Goal: Transaction & Acquisition: Download file/media

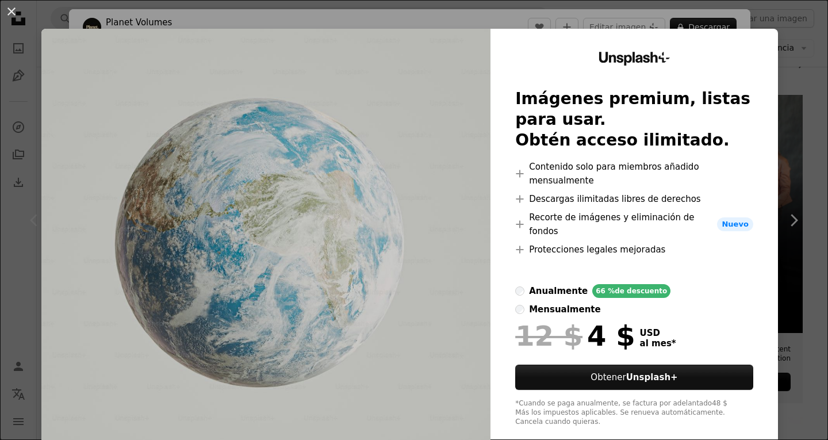
click at [791, 108] on div "An X shape Unsplash+ Imágenes premium, listas para usar. Obtén acceso ilimitado…" at bounding box center [414, 220] width 828 height 440
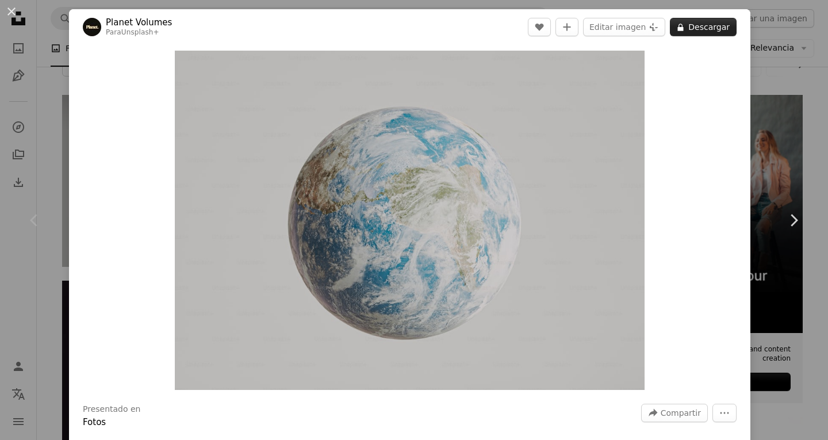
click at [704, 34] on button "A lock Descargar" at bounding box center [703, 27] width 67 height 18
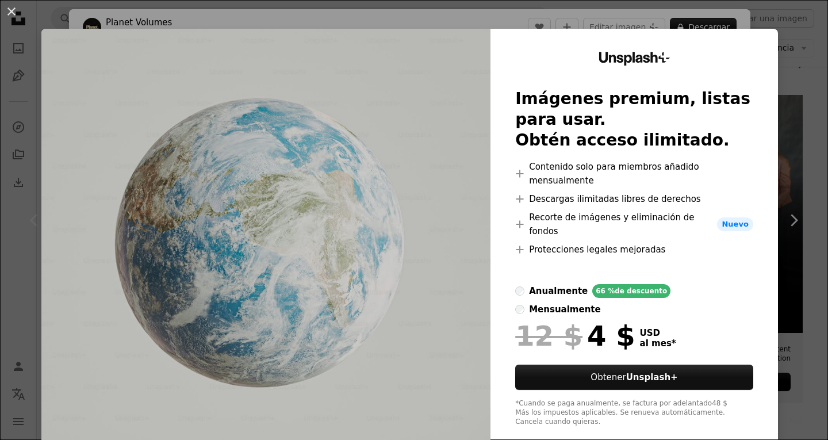
click at [600, 303] on label "mensualmente" at bounding box center [557, 310] width 85 height 14
click at [786, 157] on div "An X shape Unsplash+ Imágenes premium, listas para usar. Obtén acceso ilimitado…" at bounding box center [414, 220] width 828 height 440
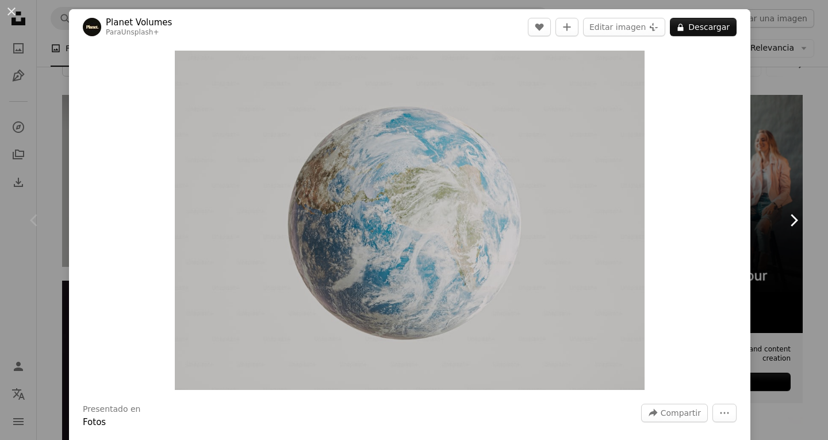
click at [800, 269] on link "Chevron right" at bounding box center [793, 220] width 69 height 110
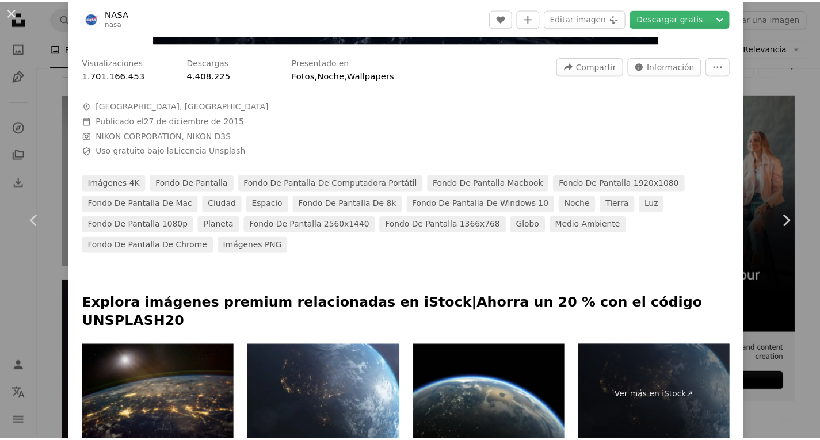
scroll to position [385, 0]
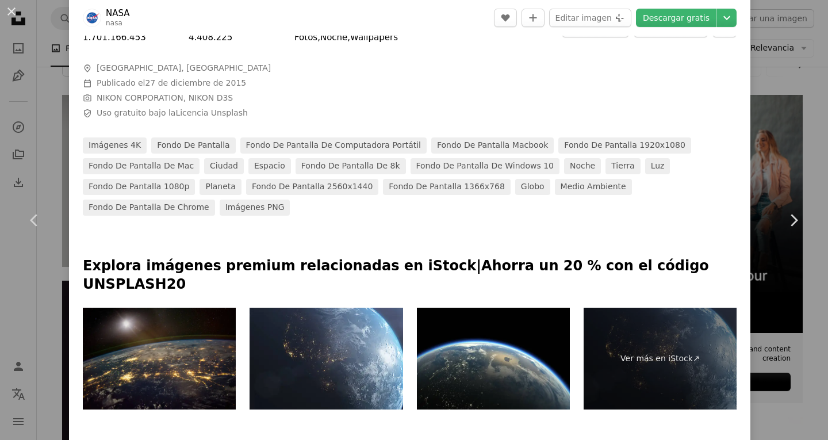
click at [798, 79] on div "An X shape Chevron left Chevron right NASA nasa A heart A plus sign Editar imag…" at bounding box center [414, 220] width 828 height 440
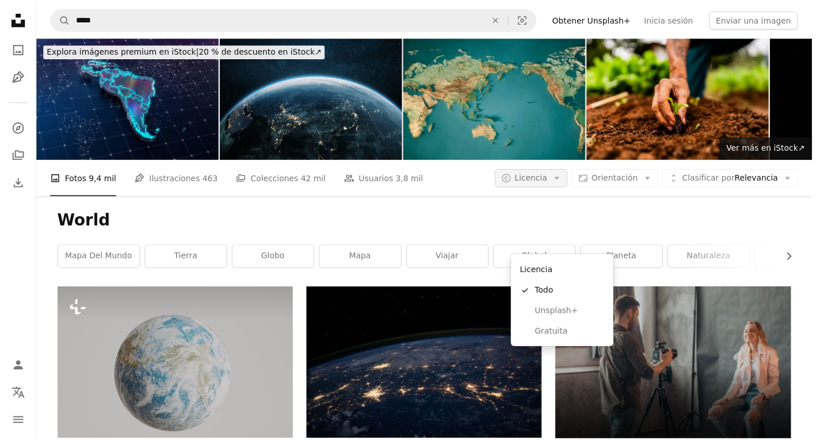
scroll to position [192, 0]
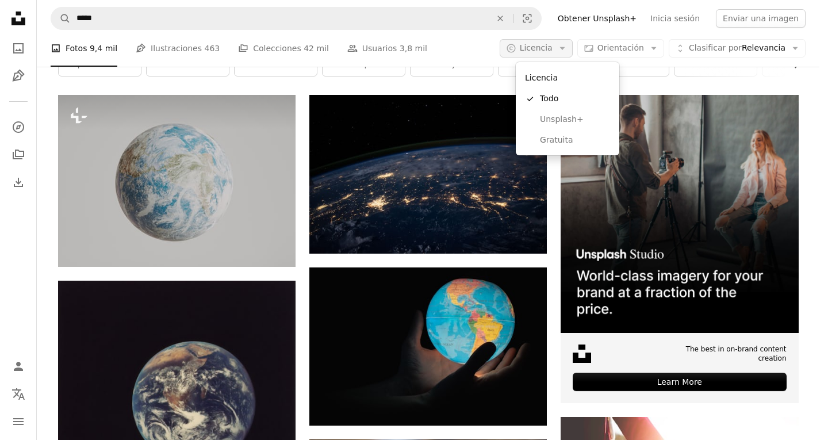
click at [553, 49] on span "Licencia" at bounding box center [536, 47] width 33 height 9
click at [542, 150] on link "Gratuita" at bounding box center [568, 140] width 94 height 21
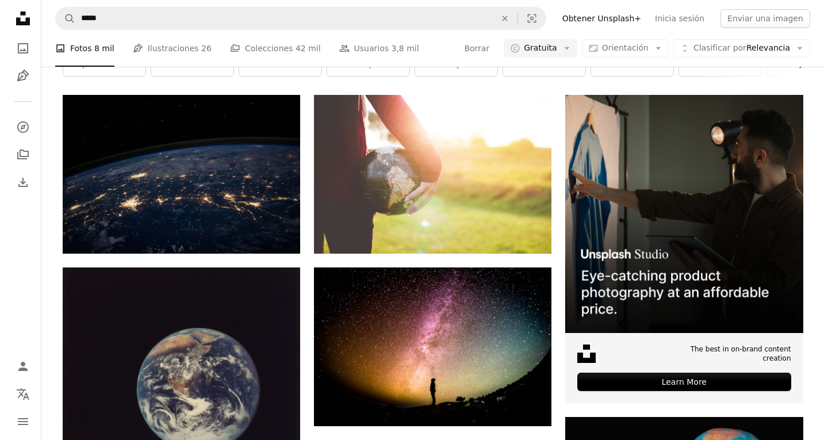
scroll to position [379, 0]
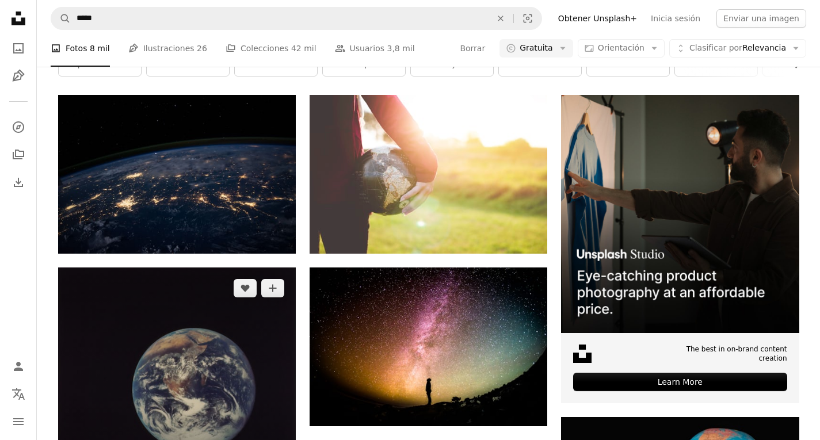
click at [239, 267] on img at bounding box center [177, 383] width 238 height 232
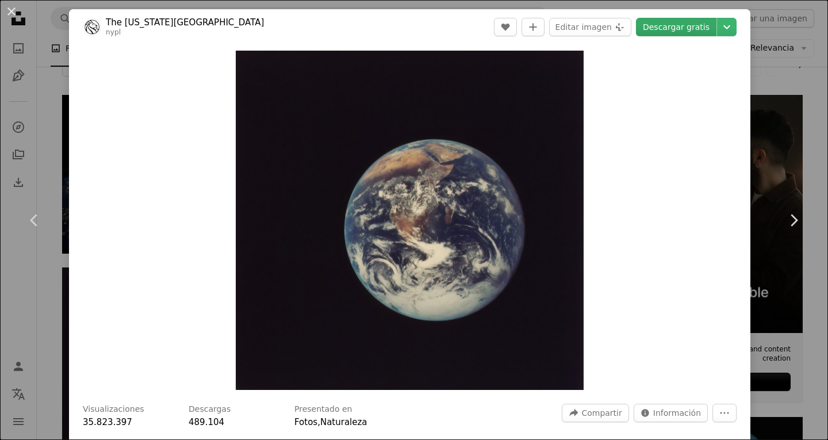
click at [666, 20] on link "Descargar gratis" at bounding box center [676, 27] width 81 height 18
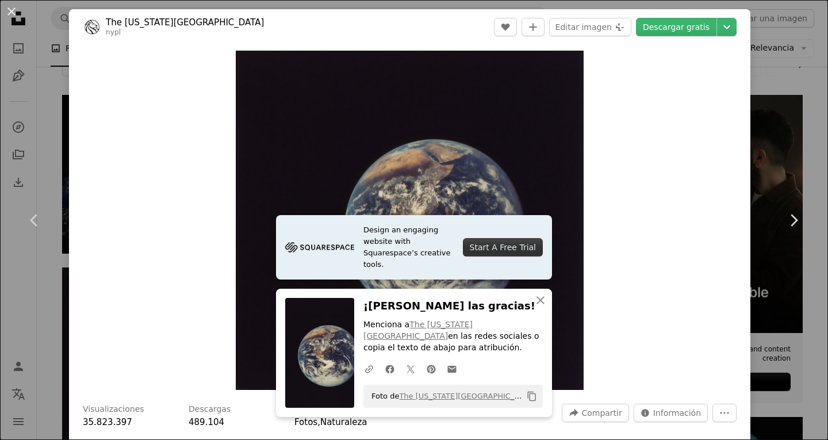
click at [810, 122] on div "An X shape Chevron left Chevron right Design an engaging website with Squarespa…" at bounding box center [414, 220] width 828 height 440
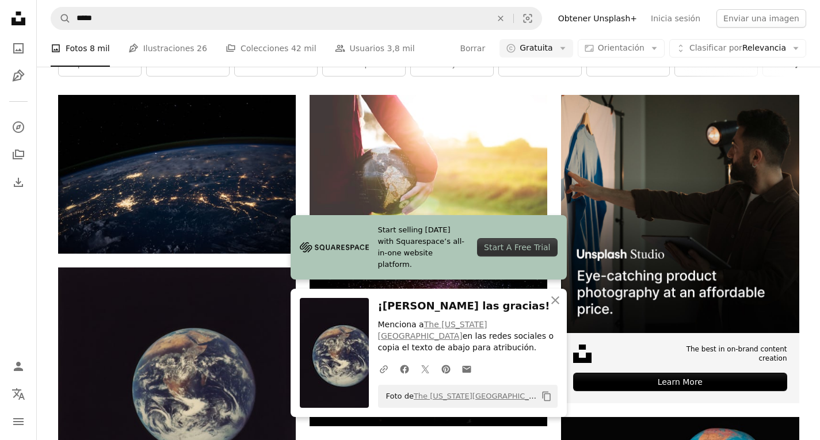
scroll to position [607, 0]
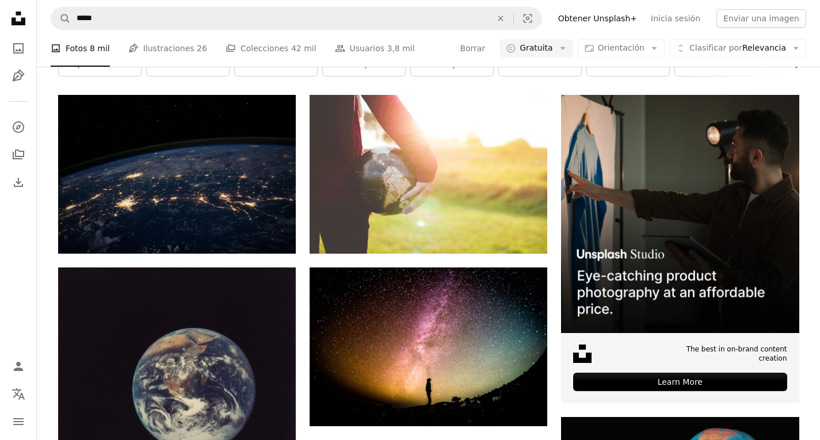
drag, startPoint x: 812, startPoint y: 81, endPoint x: 824, endPoint y: 89, distance: 14.2
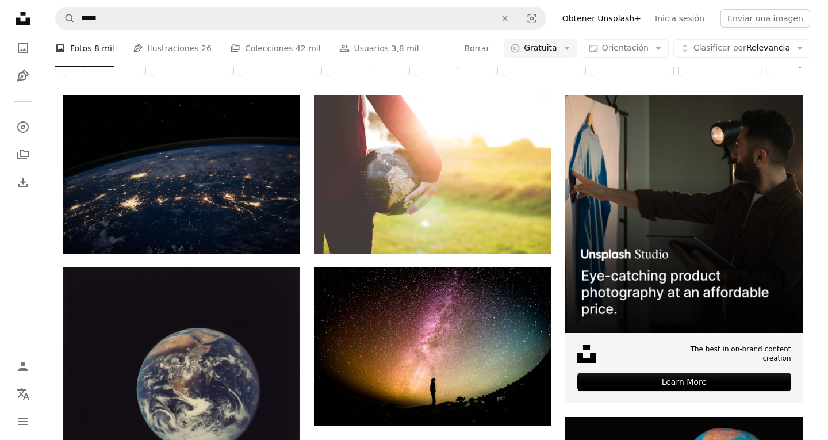
scroll to position [19370, 0]
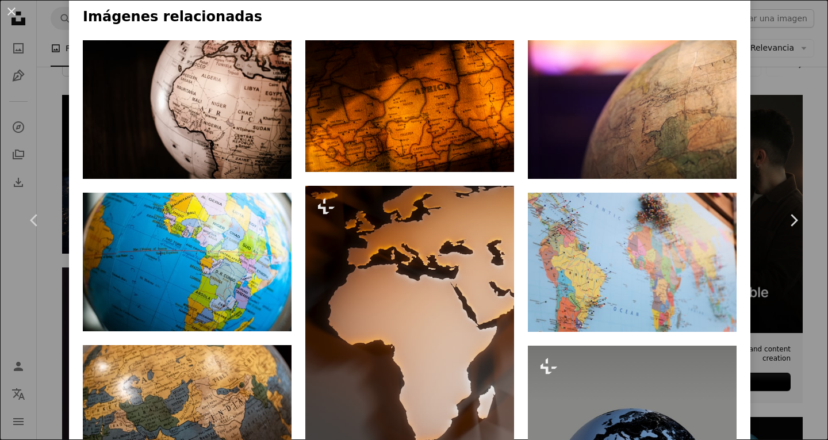
scroll to position [900, 0]
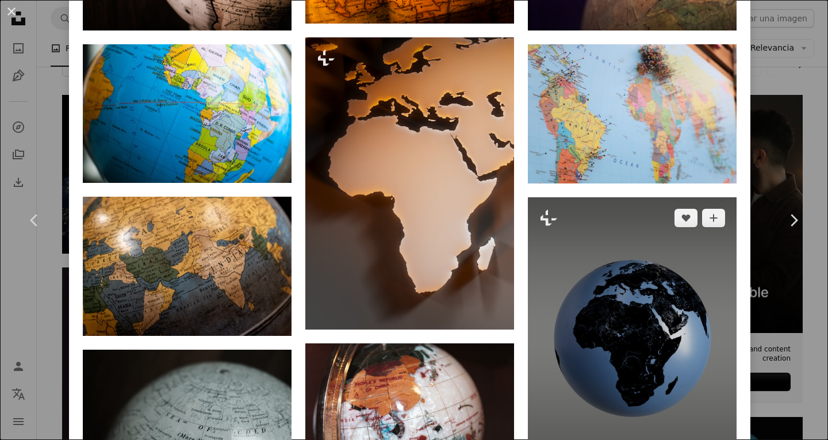
click at [638, 246] on img at bounding box center [632, 336] width 209 height 278
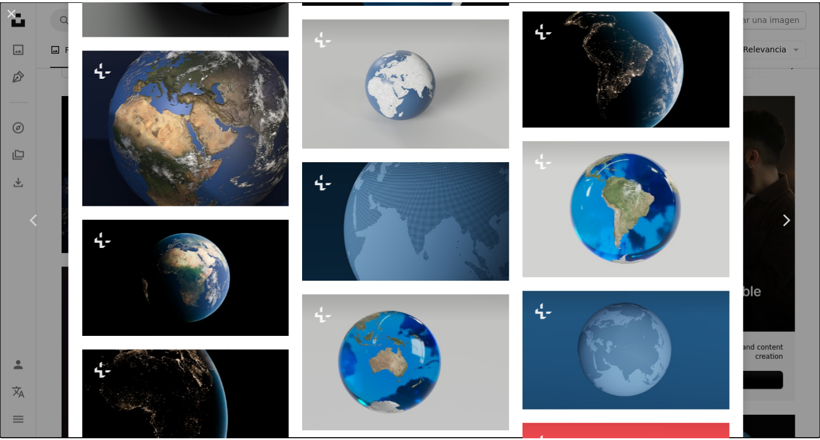
scroll to position [1381, 0]
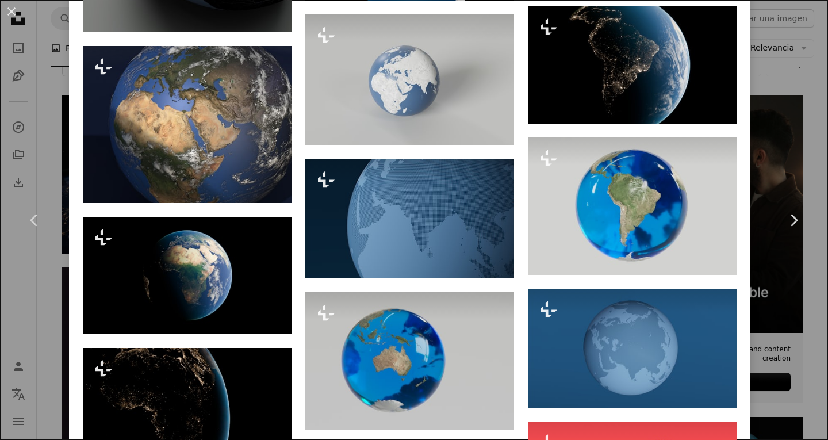
click at [748, 165] on div "An X shape Chevron left Chevron right Planet Volumes Para Unsplash+ A heart A p…" at bounding box center [414, 220] width 828 height 440
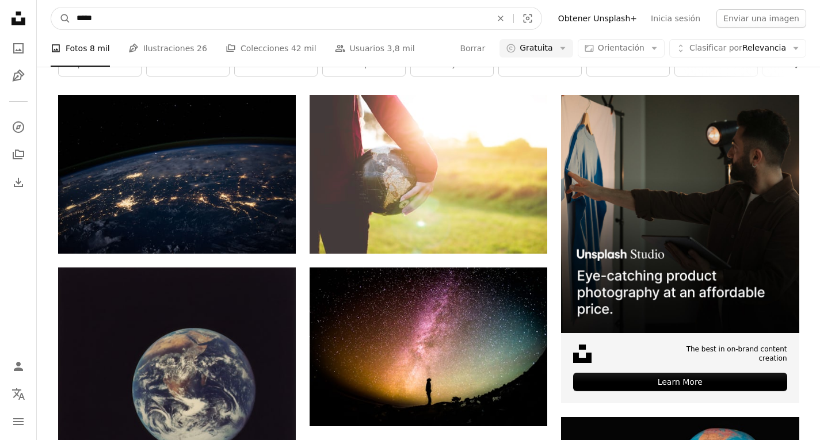
drag, startPoint x: 229, startPoint y: 21, endPoint x: 0, endPoint y: -32, distance: 234.8
type input "*****"
click at [51, 7] on button "A magnifying glass" at bounding box center [61, 18] width 20 height 22
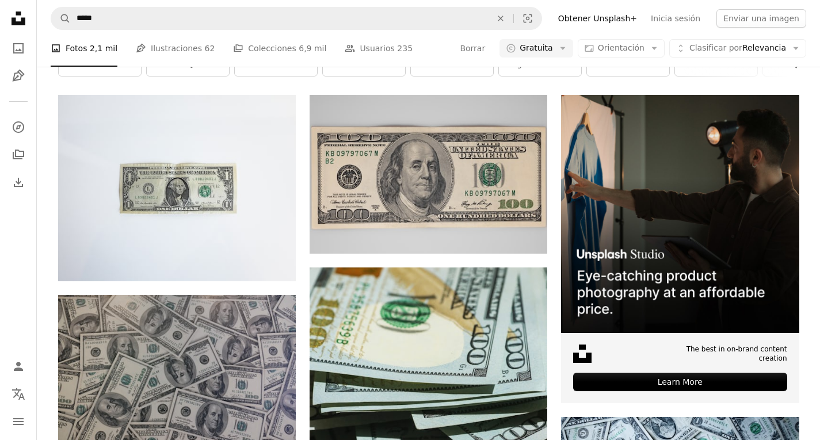
scroll to position [2099, 0]
